Goal: Task Accomplishment & Management: Complete application form

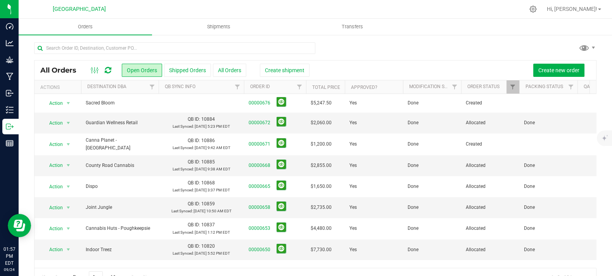
click at [451, 63] on div "All Orders Open Orders Shipped Orders All Orders Create shipment Create new ord…" at bounding box center [314, 69] width 561 height 19
click at [551, 70] on span "Create new order" at bounding box center [558, 70] width 41 height 6
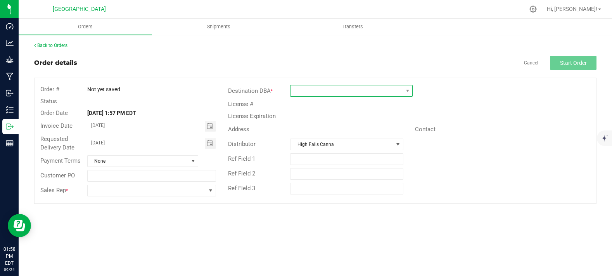
click at [316, 85] on span at bounding box center [346, 90] width 112 height 11
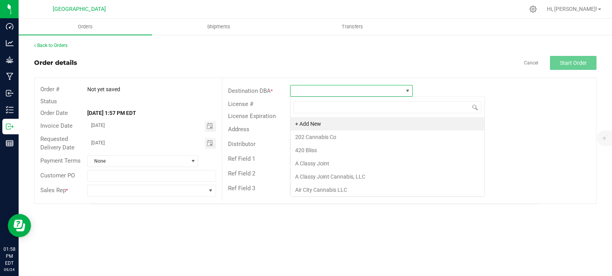
scroll to position [11, 122]
type input "treas"
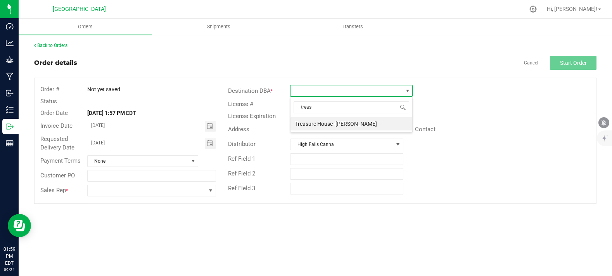
drag, startPoint x: 441, startPoint y: 80, endPoint x: 364, endPoint y: 69, distance: 77.8
click at [441, 80] on div "Destination DBA * License # License Expiration Address Contact Distributor [GEO…" at bounding box center [409, 139] width 374 height 123
click at [315, 90] on span at bounding box center [346, 90] width 112 height 11
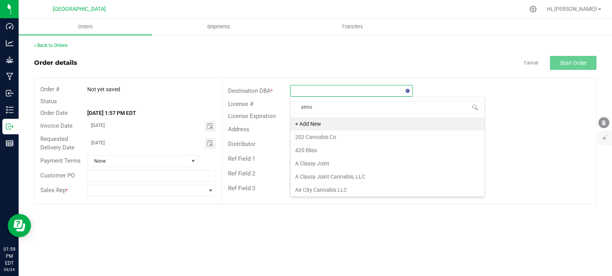
type input "atmos"
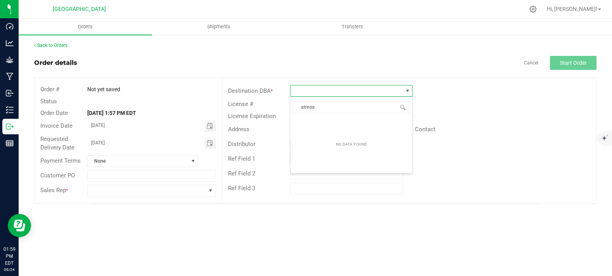
drag, startPoint x: 332, startPoint y: 104, endPoint x: 267, endPoint y: 104, distance: 64.7
click at [267, 104] on body "Dashboard Analytics Grow Manufacturing Inbound Inventory Outbound Reports 01:59…" at bounding box center [306, 138] width 612 height 276
type input "white atmoss"
click at [468, 92] on div "Destination DBA *" at bounding box center [409, 90] width 374 height 15
